Goal: Transaction & Acquisition: Purchase product/service

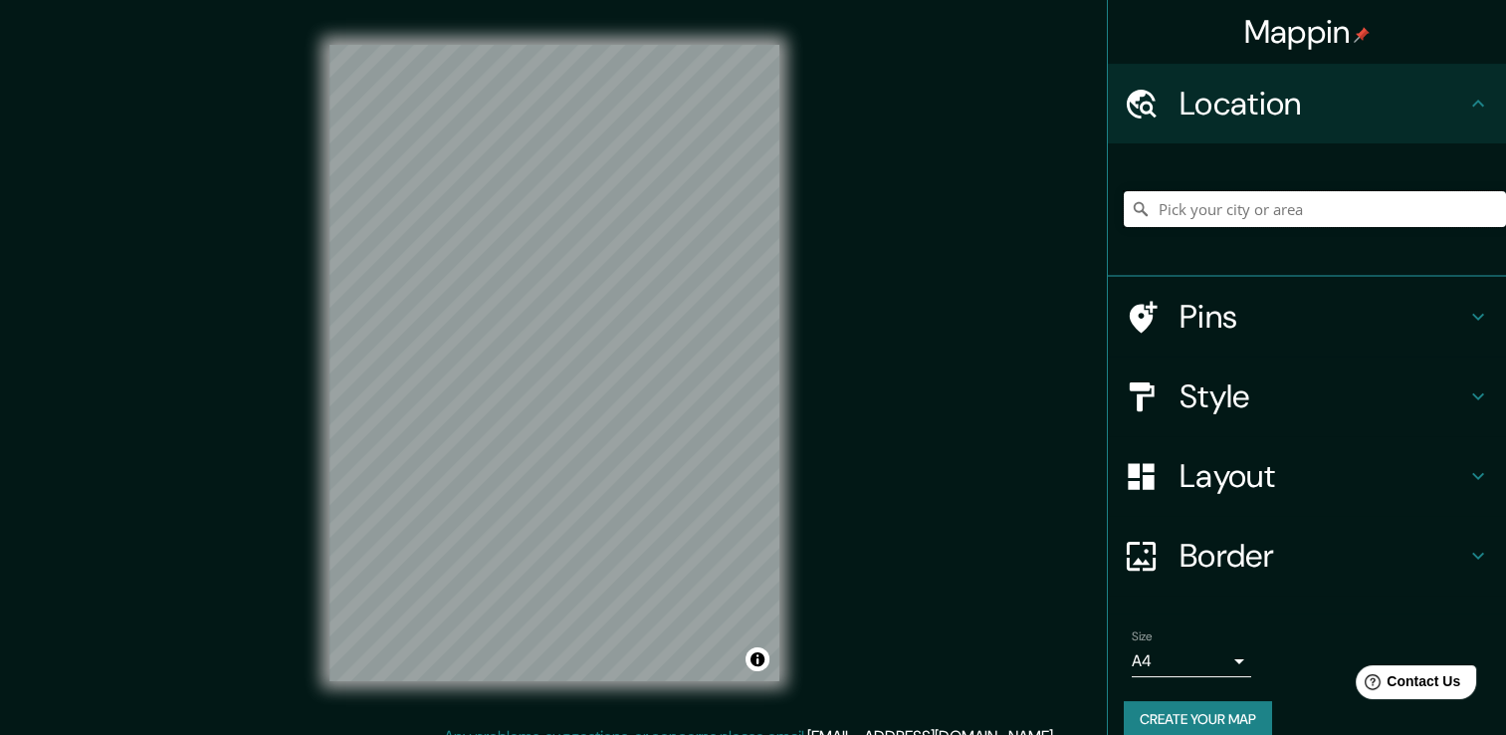
click at [1260, 212] on input "Pick your city or area" at bounding box center [1315, 209] width 382 height 36
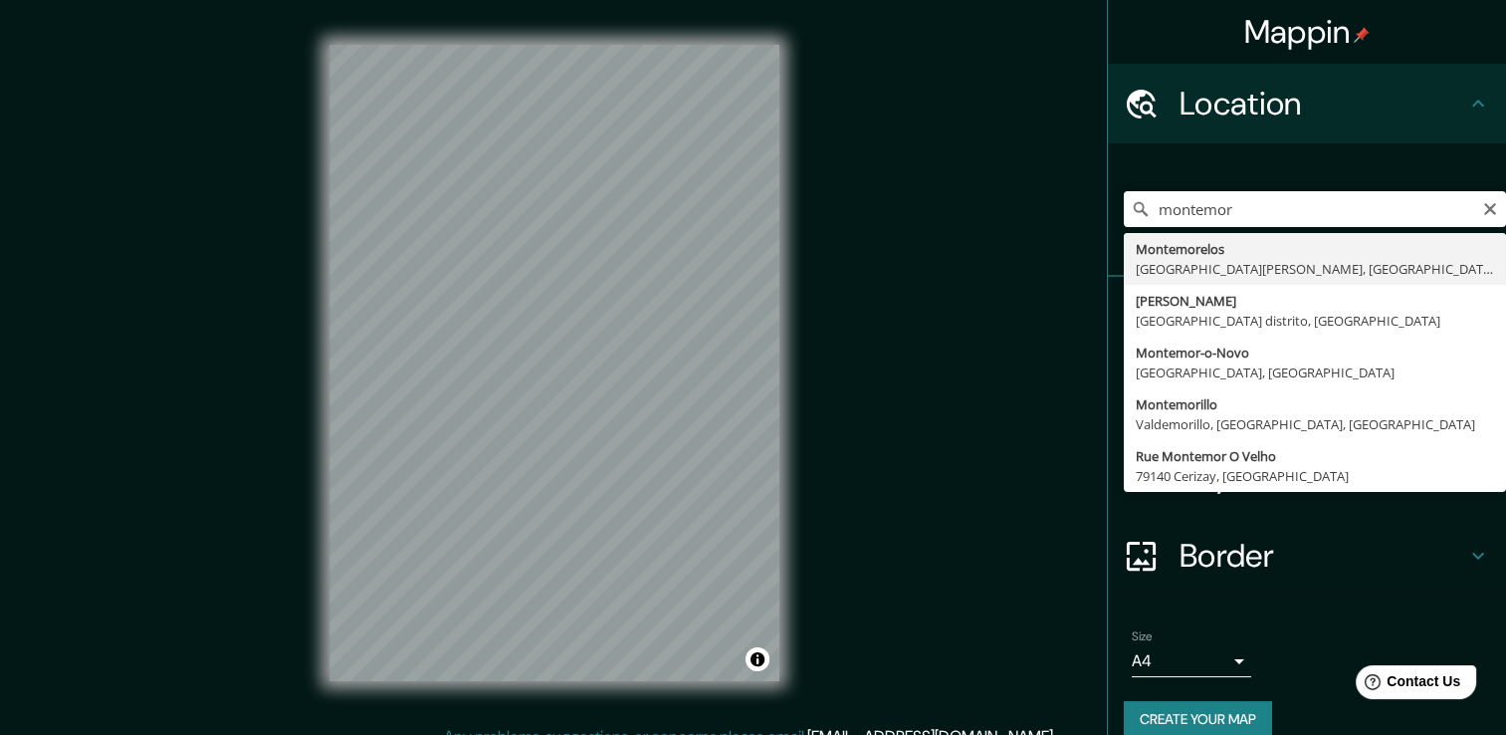
type input "Montemorelos, [GEOGRAPHIC_DATA][PERSON_NAME], [GEOGRAPHIC_DATA]"
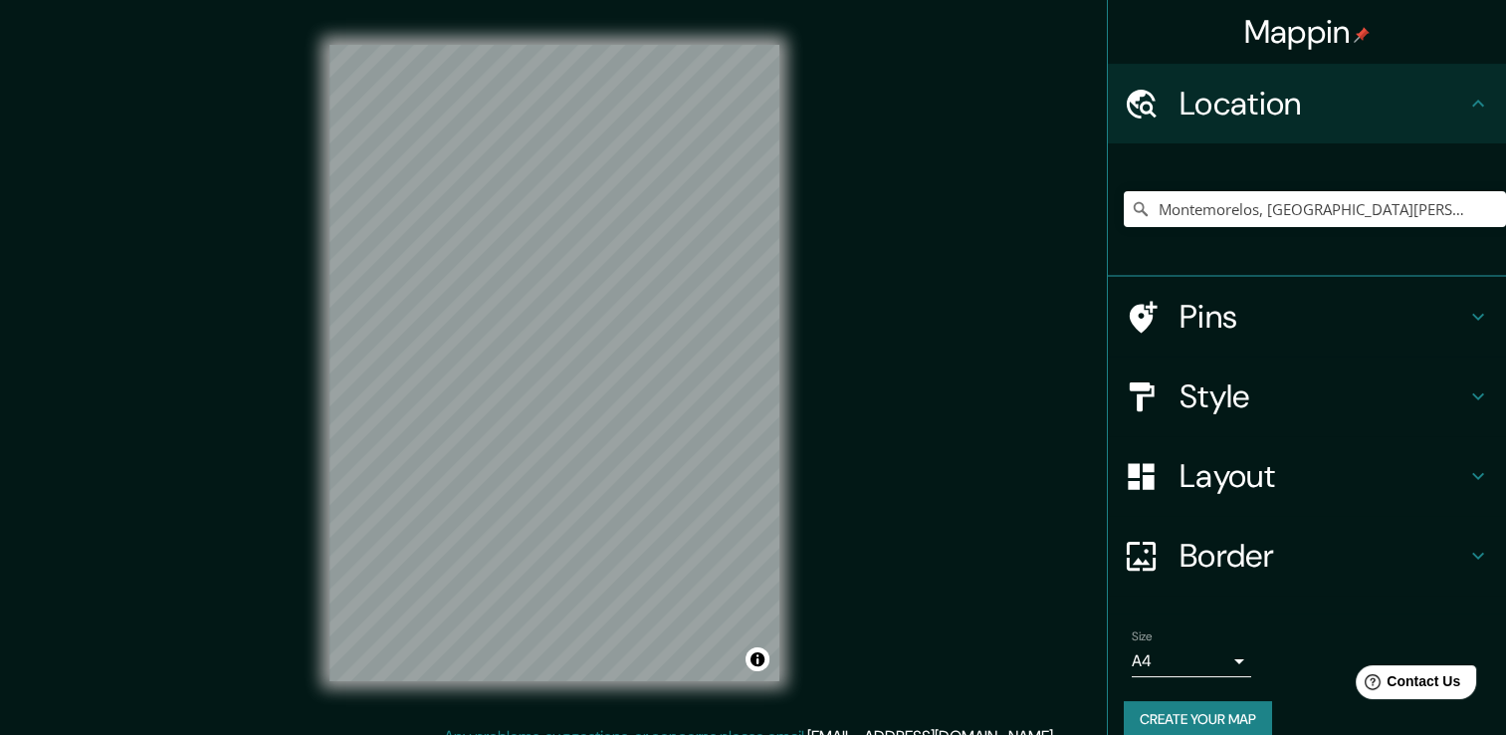
click at [1247, 480] on h4 "Layout" at bounding box center [1323, 476] width 287 height 40
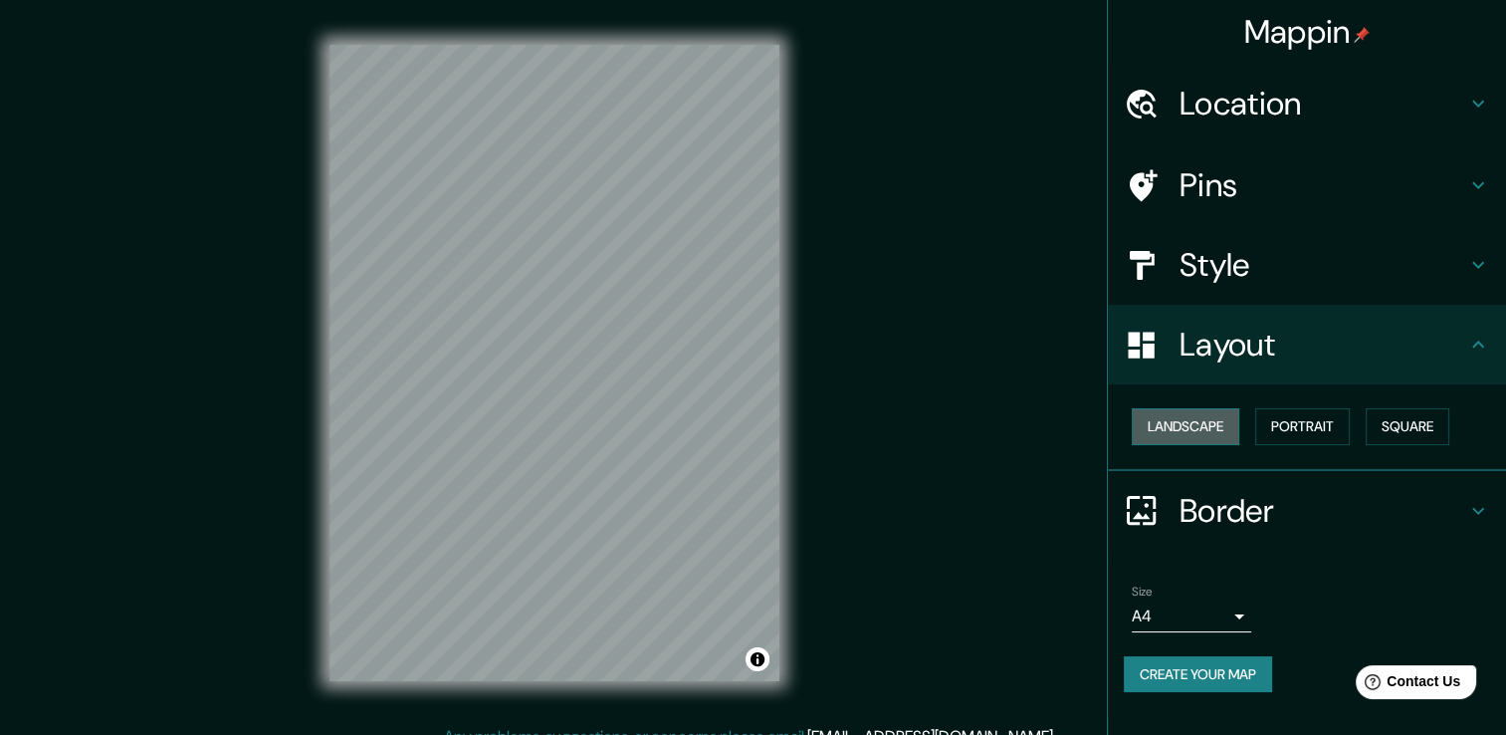
click at [1199, 439] on button "Landscape" at bounding box center [1186, 426] width 108 height 37
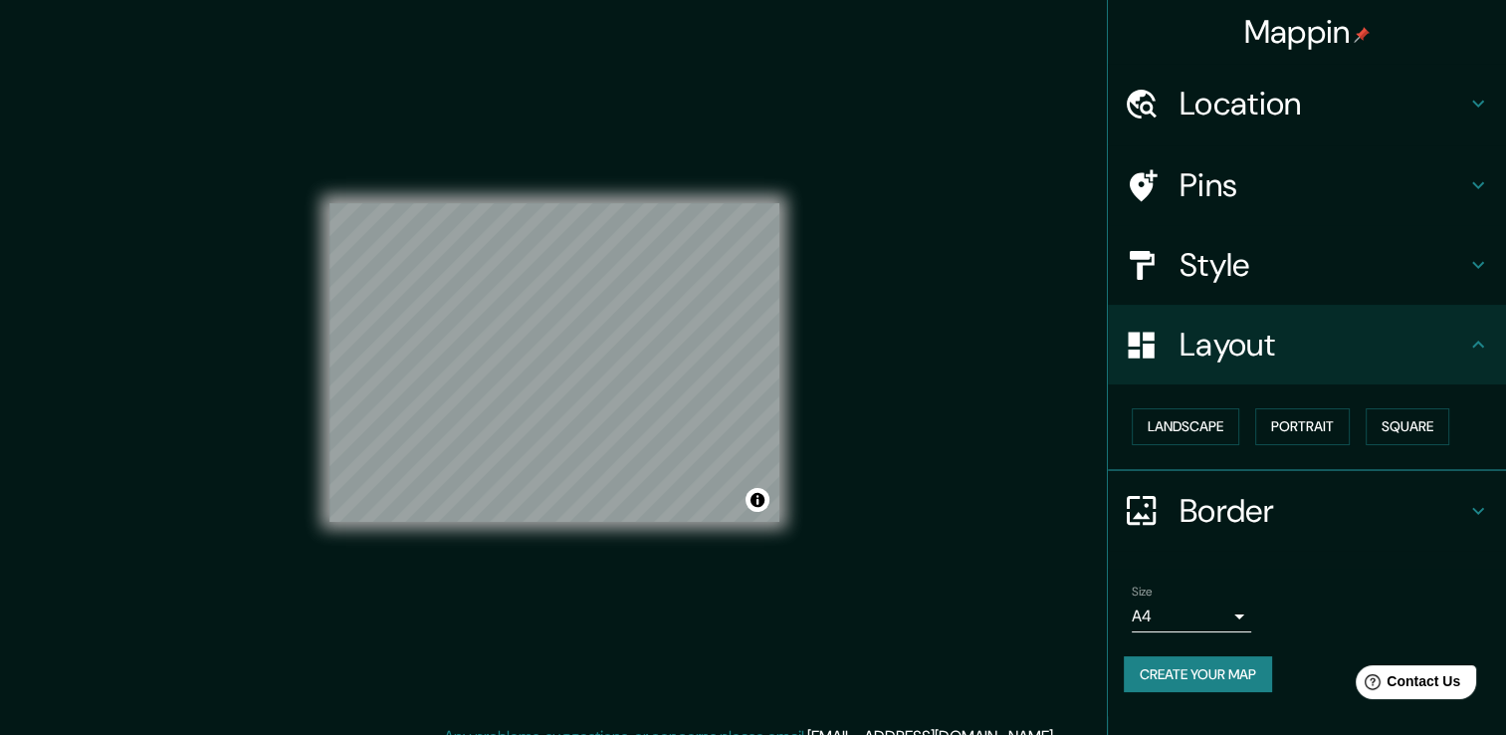
click at [940, 427] on div "Mappin Location [GEOGRAPHIC_DATA], [GEOGRAPHIC_DATA][PERSON_NAME], [GEOGRAPHIC_…" at bounding box center [753, 378] width 1506 height 757
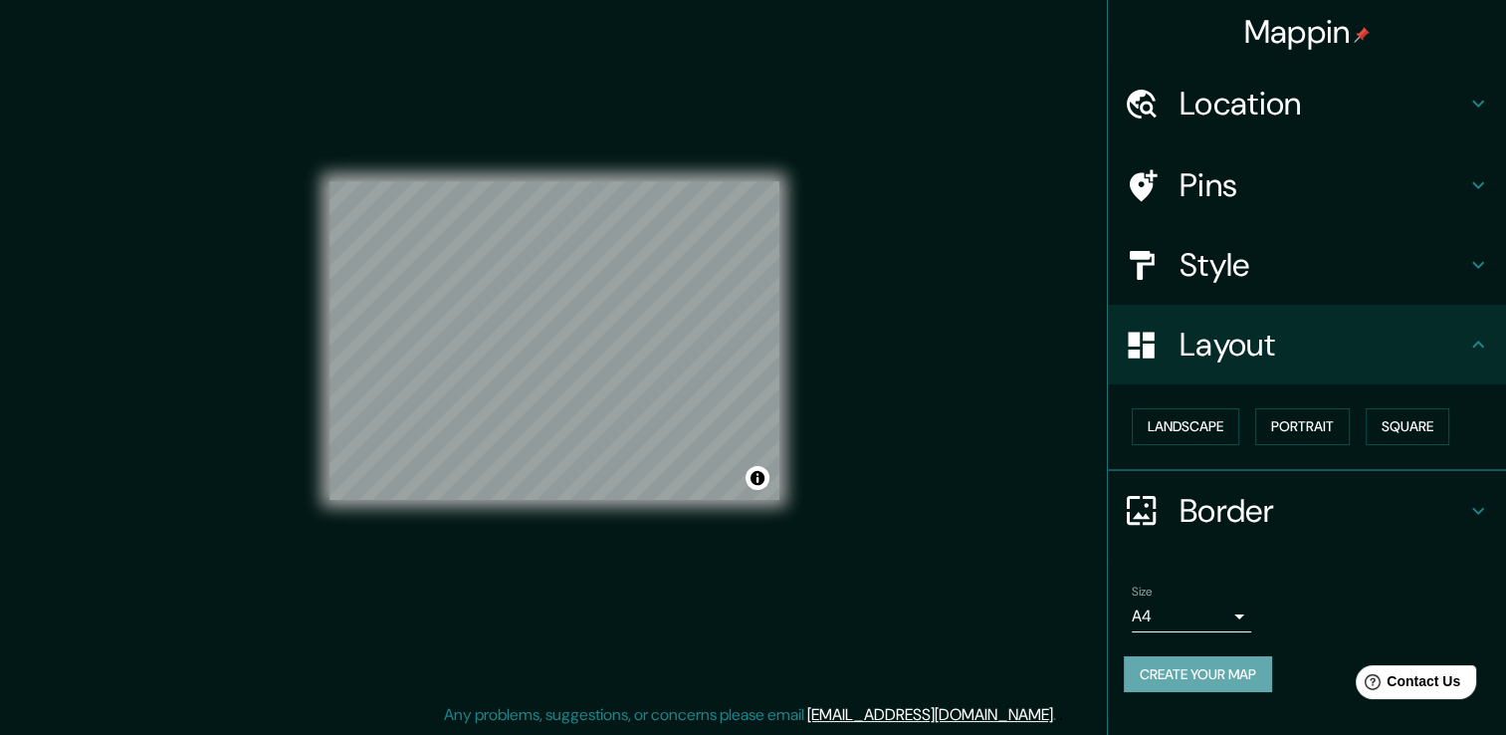
click at [1211, 674] on button "Create your map" at bounding box center [1198, 674] width 148 height 37
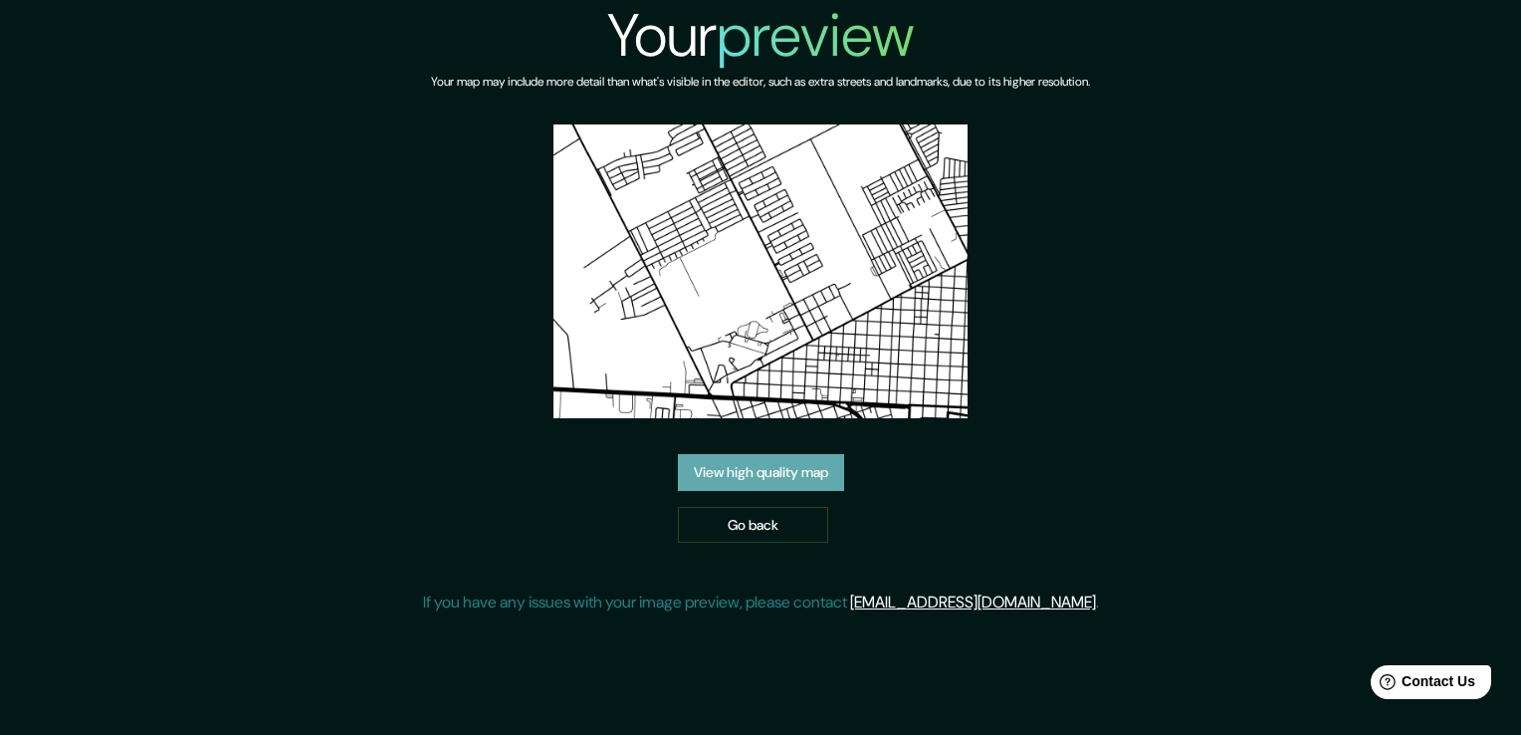
click at [808, 480] on link "View high quality map" at bounding box center [761, 472] width 166 height 37
